Goal: Task Accomplishment & Management: Use online tool/utility

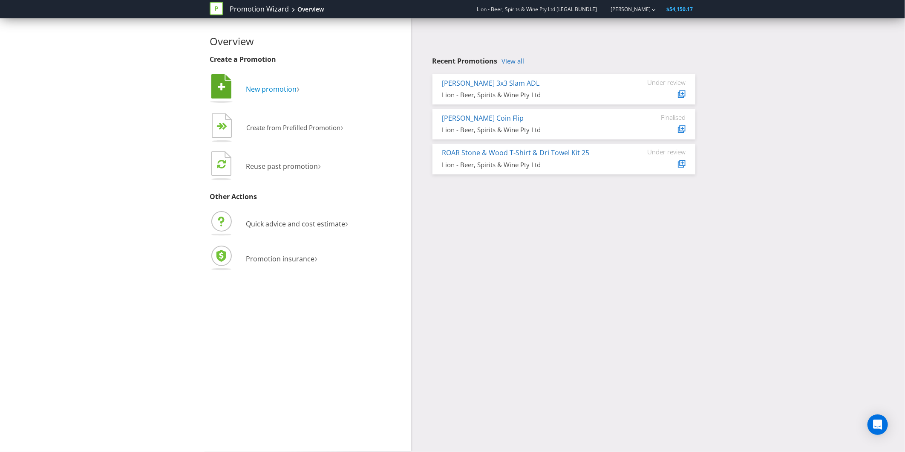
click at [287, 91] on span "New promotion" at bounding box center [271, 88] width 51 height 9
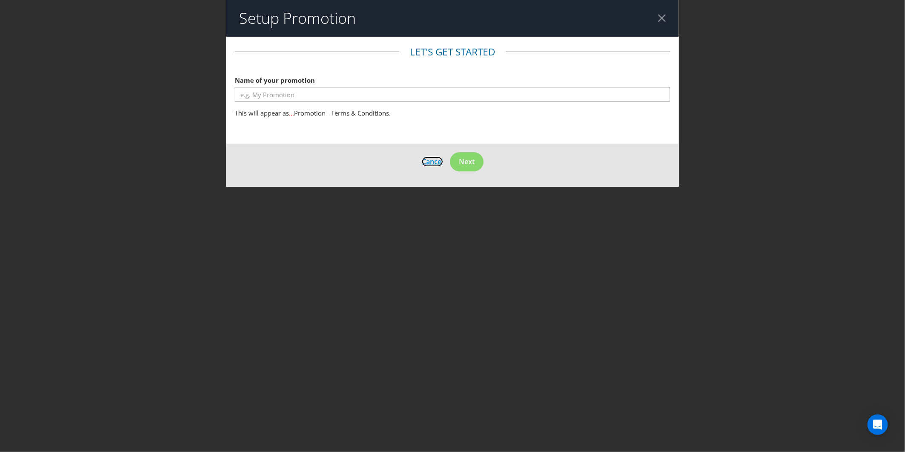
click at [430, 161] on span "Cancel" at bounding box center [432, 161] width 21 height 9
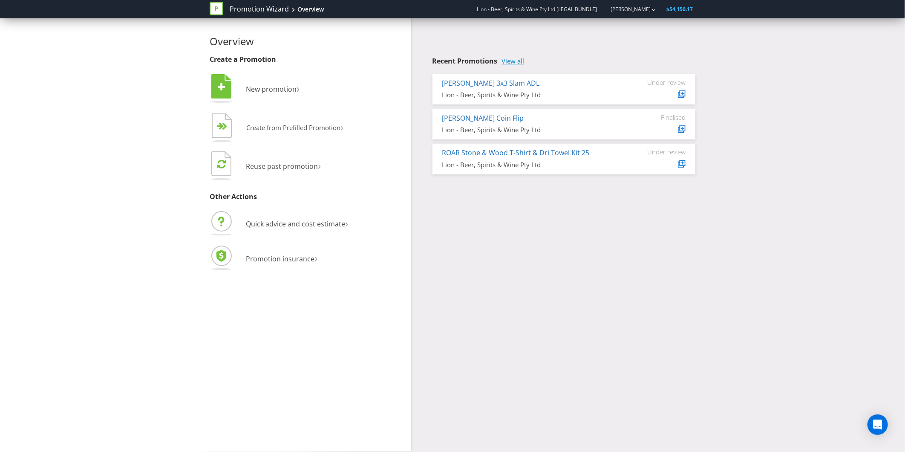
click at [511, 64] on link "View all" at bounding box center [513, 61] width 23 height 7
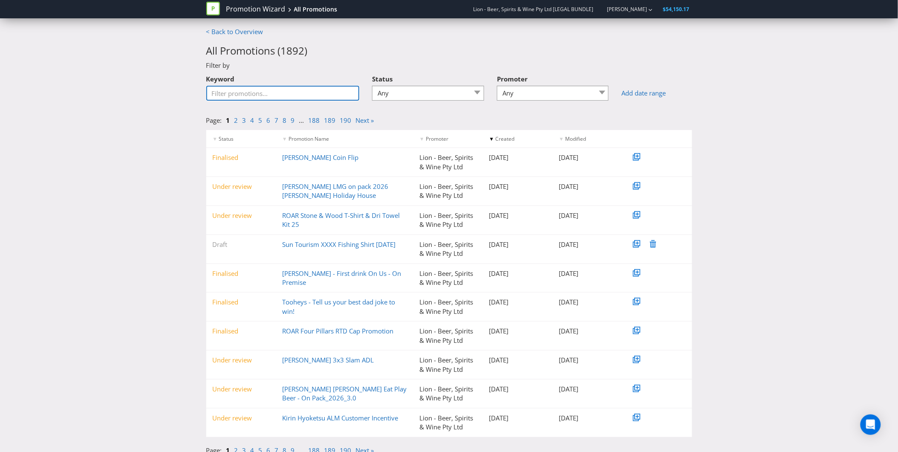
click at [274, 94] on input "Keyword" at bounding box center [282, 93] width 153 height 15
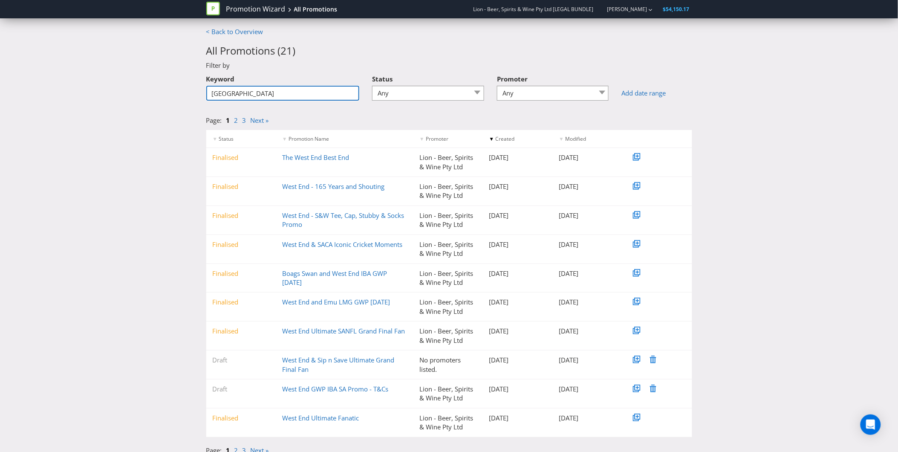
drag, startPoint x: 280, startPoint y: 92, endPoint x: 161, endPoint y: 75, distance: 120.9
click at [161, 75] on div "< Back to Overview All Promotions ( 21 ) Filter by Keyword west end Status Any …" at bounding box center [449, 243] width 898 height 432
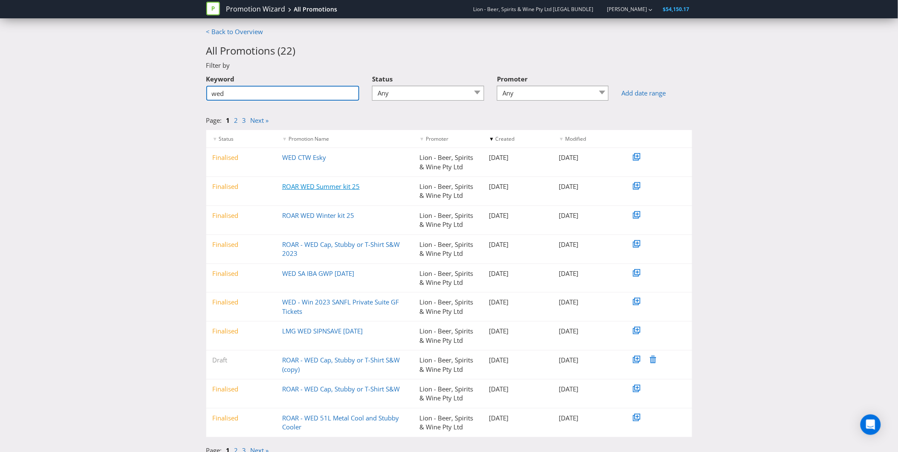
type input "wed"
click at [323, 185] on link "ROAR WED Summer kit 25" at bounding box center [321, 186] width 78 height 9
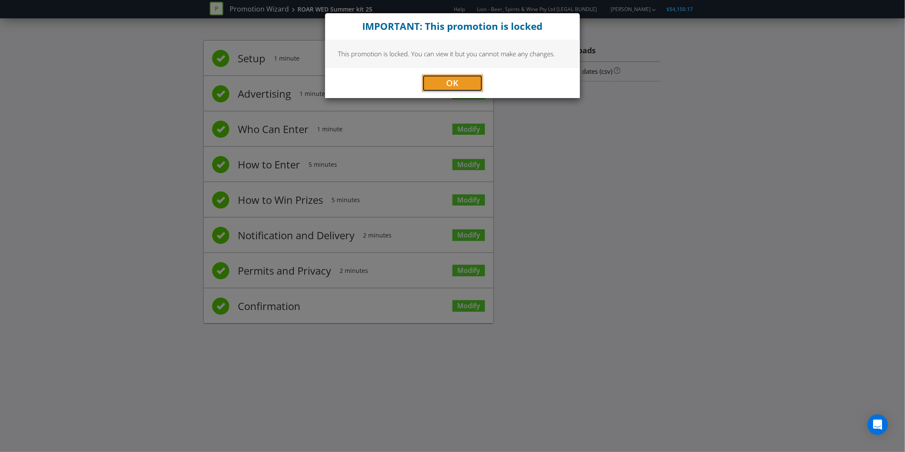
click at [446, 82] on button "OK" at bounding box center [452, 83] width 61 height 17
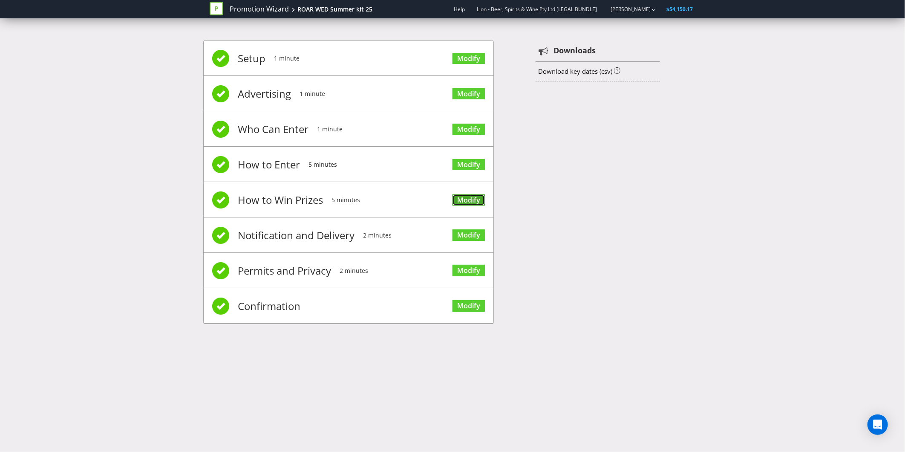
click at [467, 201] on link "Modify" at bounding box center [469, 200] width 32 height 12
